Goal: Transaction & Acquisition: Purchase product/service

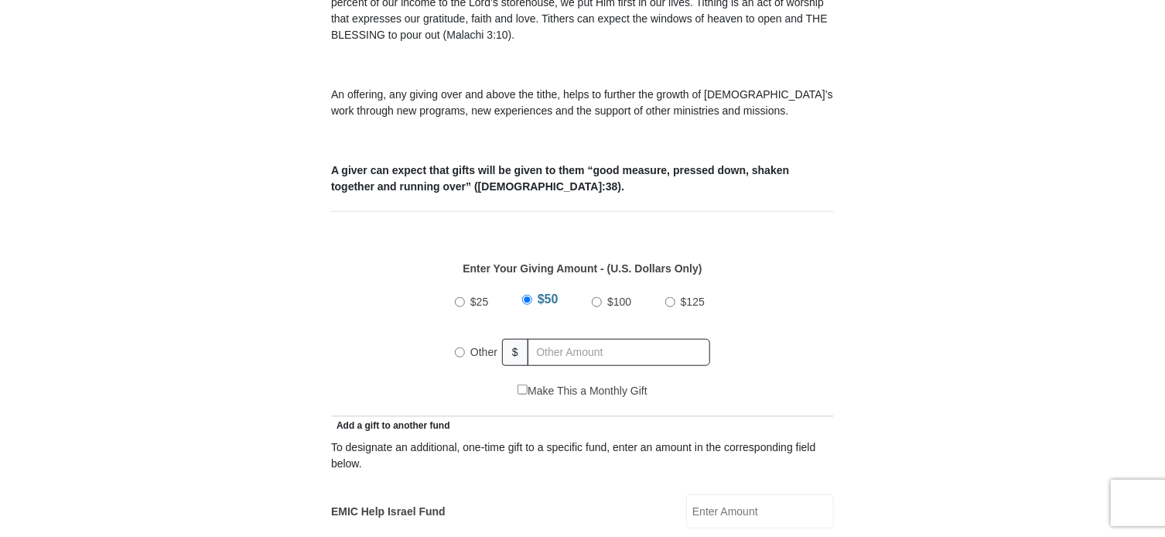
scroll to position [542, 0]
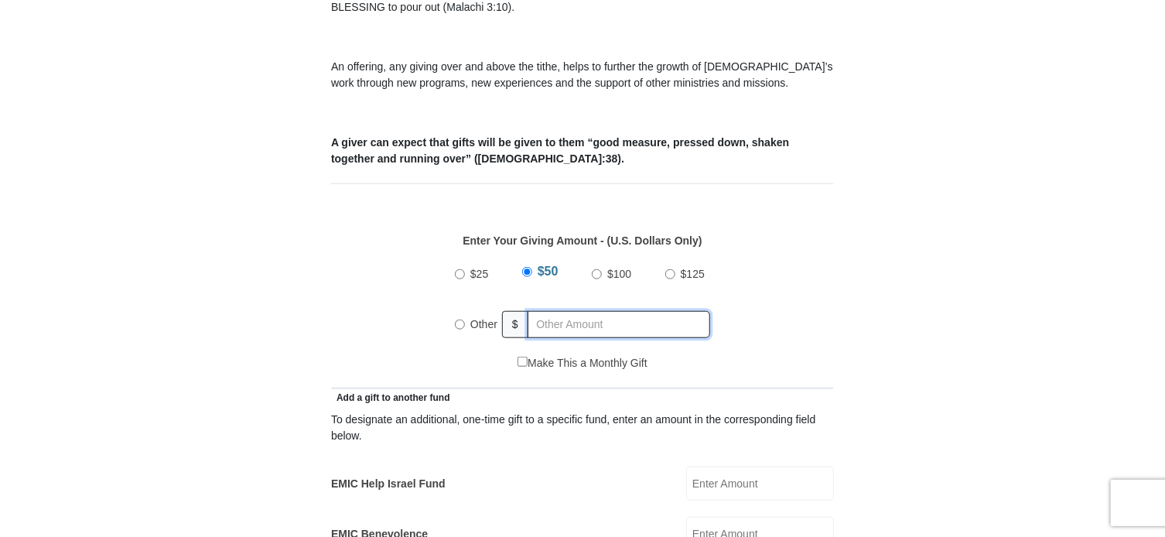
radio input "true"
click at [566, 311] on input "text" at bounding box center [621, 324] width 177 height 27
type input "130.00"
type input "[PERSON_NAME]"
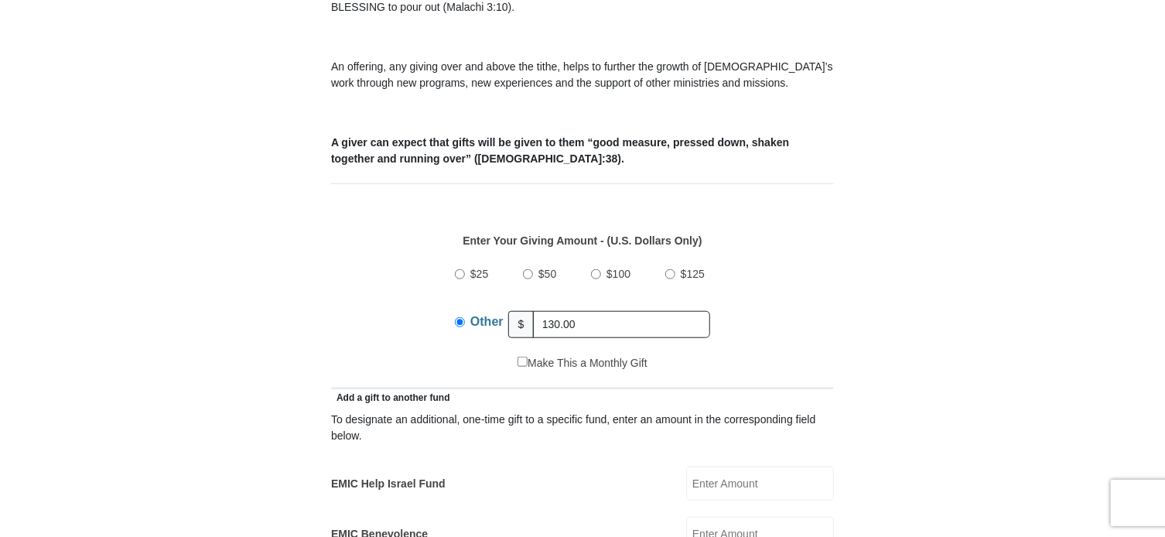
type input "[EMAIL_ADDRESS][PERSON_NAME][DOMAIN_NAME]"
type input "[STREET_ADDRESS]"
type input "Baton Rouge"
select select "LA"
type input "70815"
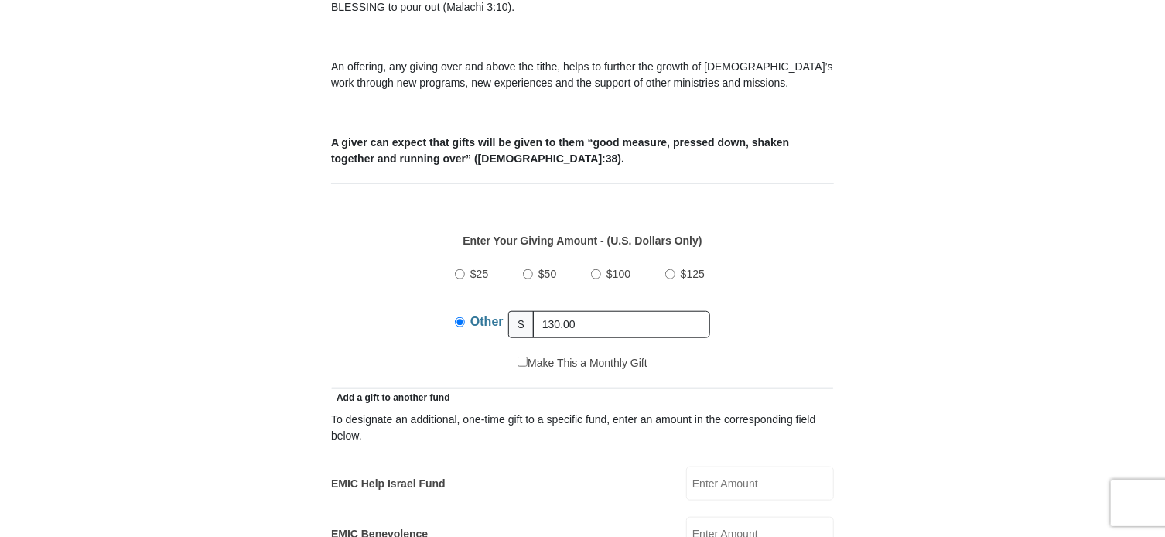
type input "2257735218"
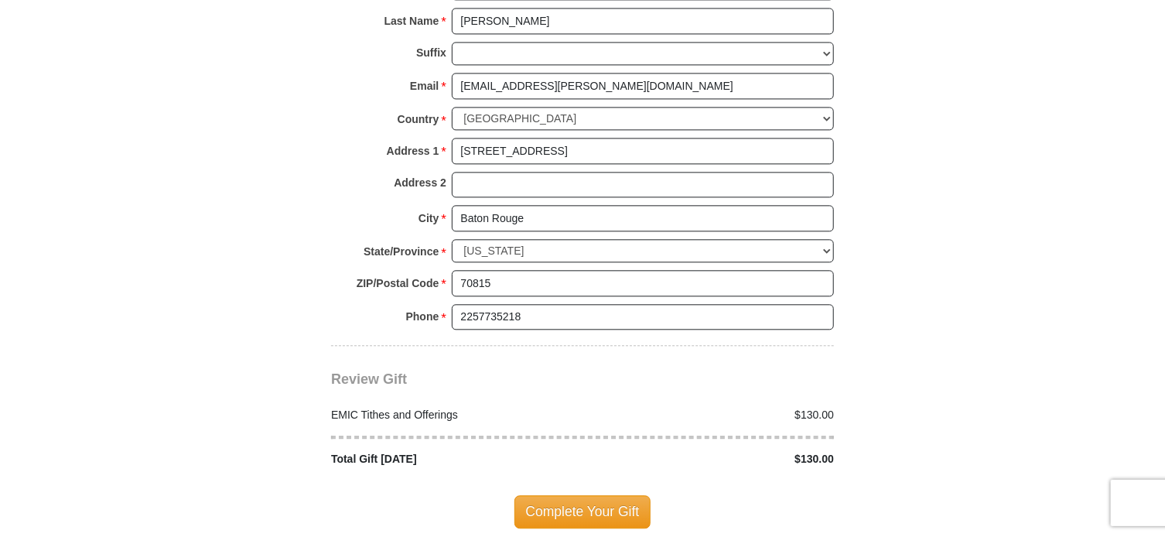
scroll to position [1779, 0]
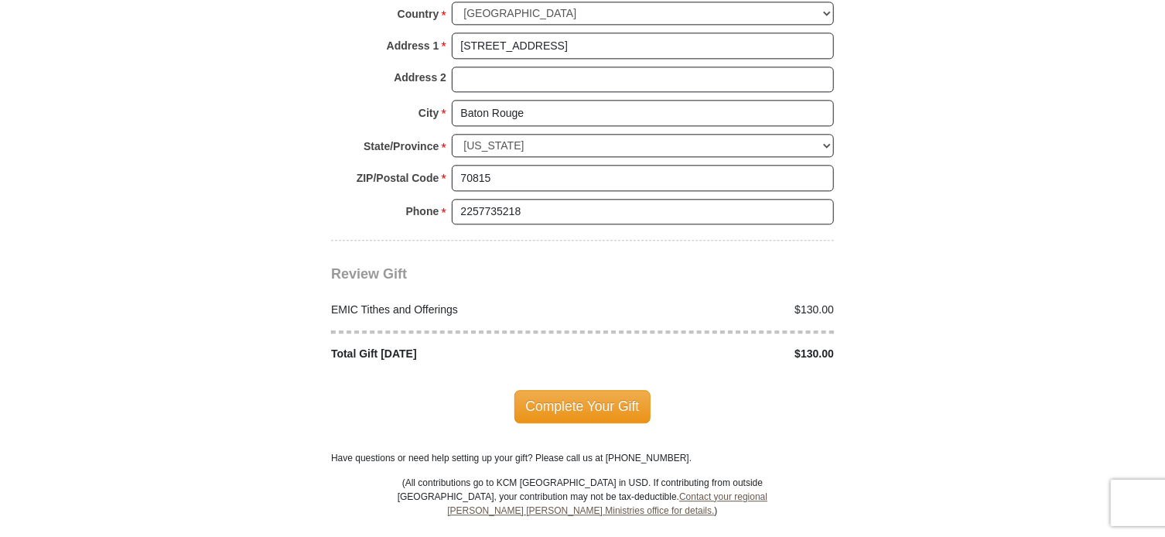
click at [558, 390] on span "Complete Your Gift" at bounding box center [582, 406] width 137 height 32
